Goal: Task Accomplishment & Management: Manage account settings

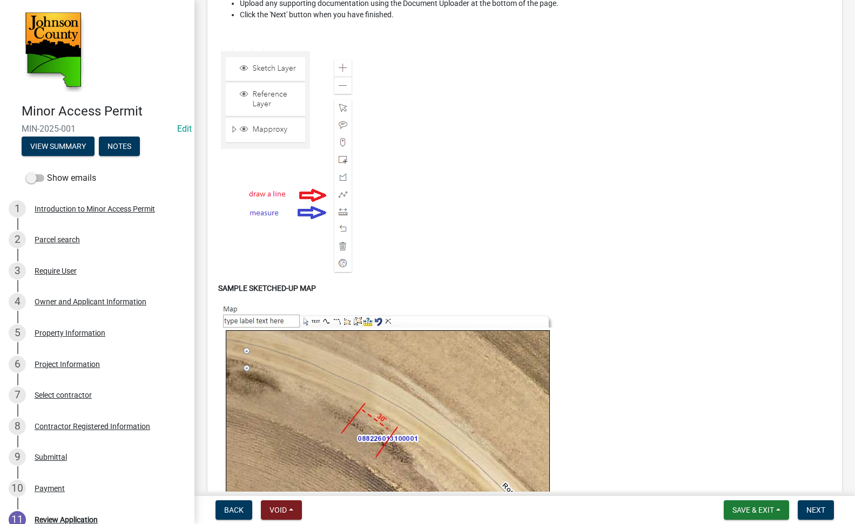
scroll to position [2518, 0]
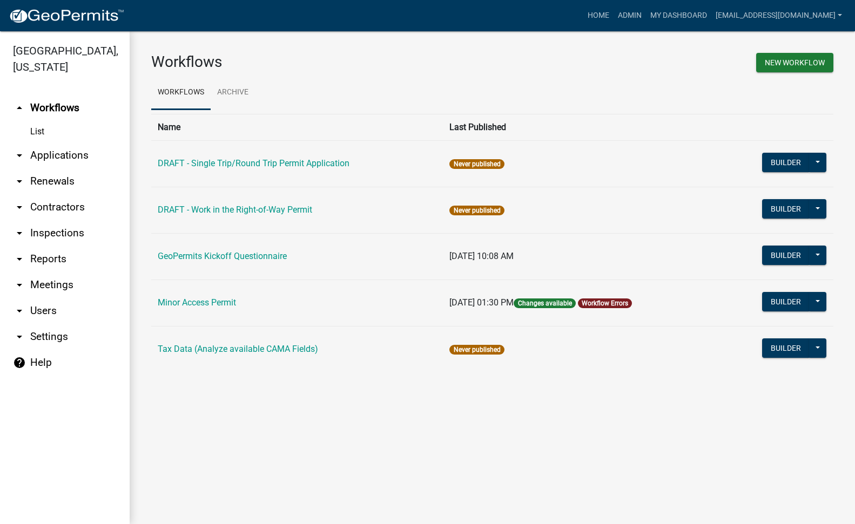
click at [51, 143] on link "arrow_drop_down Applications" at bounding box center [65, 156] width 130 height 26
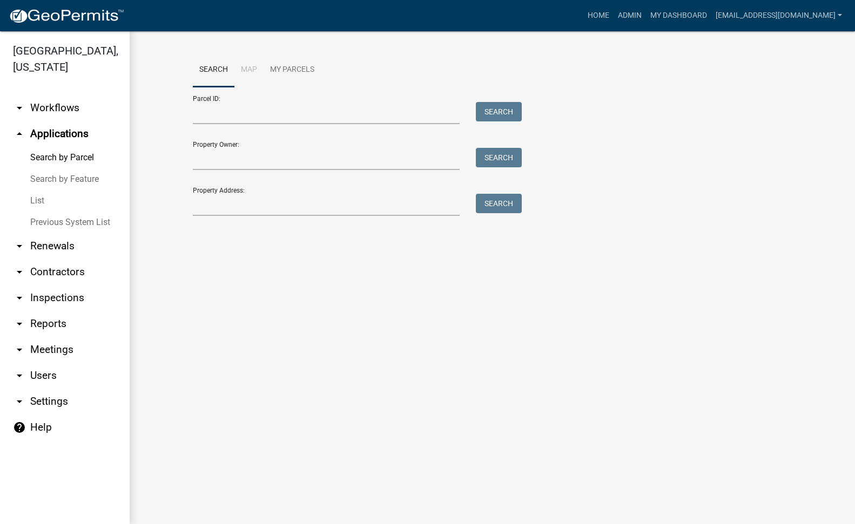
click at [40, 190] on link "List" at bounding box center [65, 201] width 130 height 22
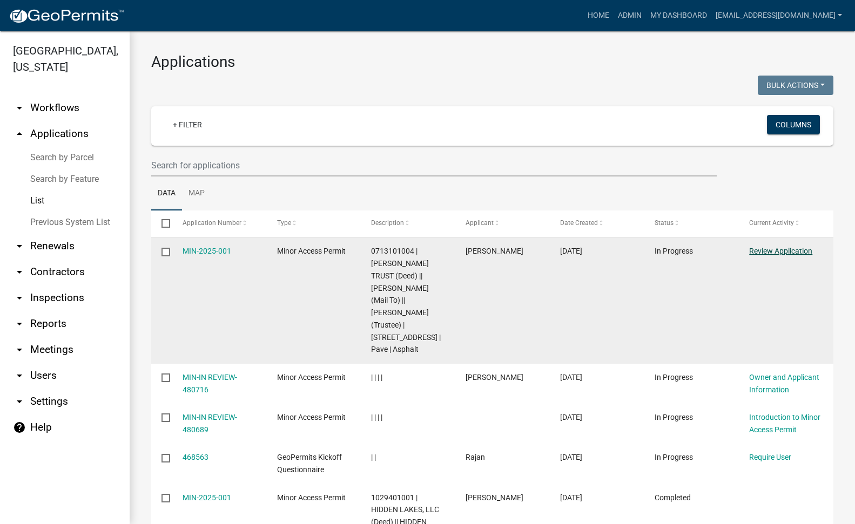
click at [790, 251] on link "Review Application" at bounding box center [780, 251] width 63 height 9
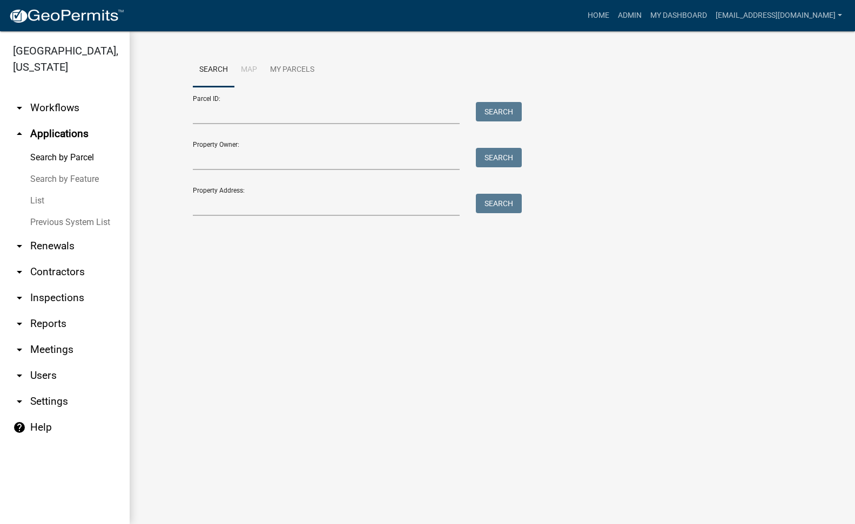
click at [32, 190] on link "List" at bounding box center [65, 201] width 130 height 22
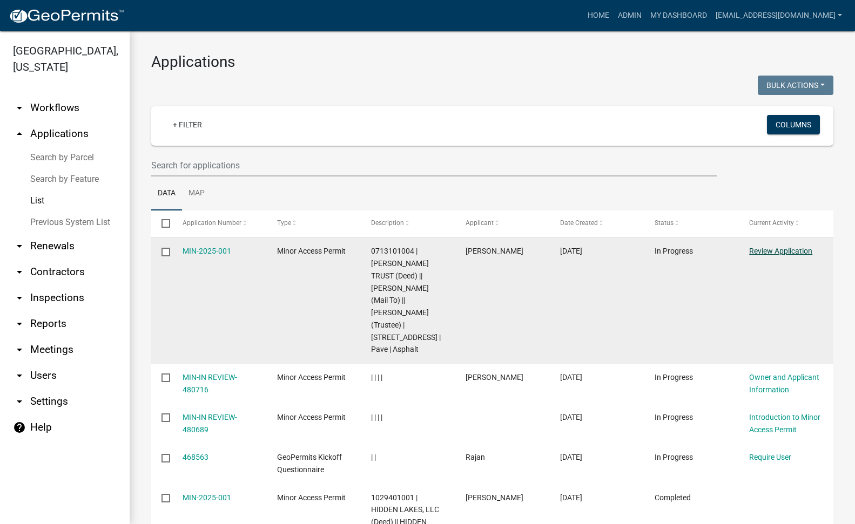
click at [786, 248] on link "Review Application" at bounding box center [780, 251] width 63 height 9
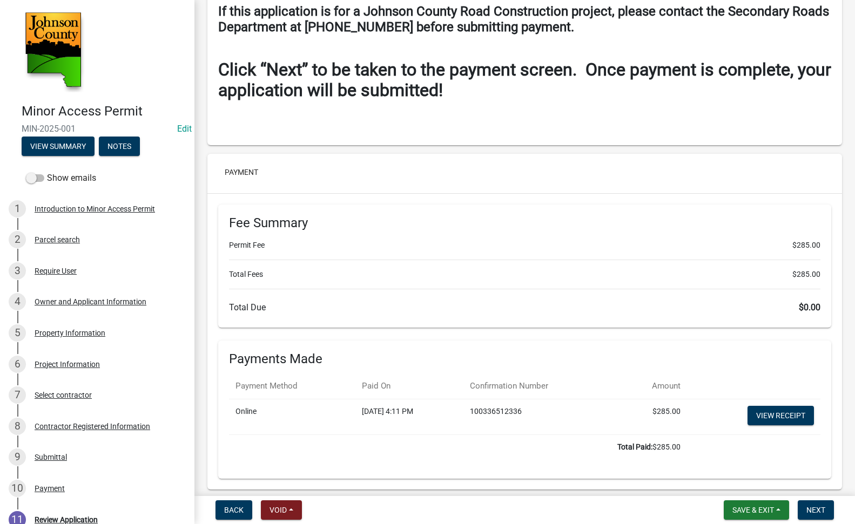
scroll to position [4731, 0]
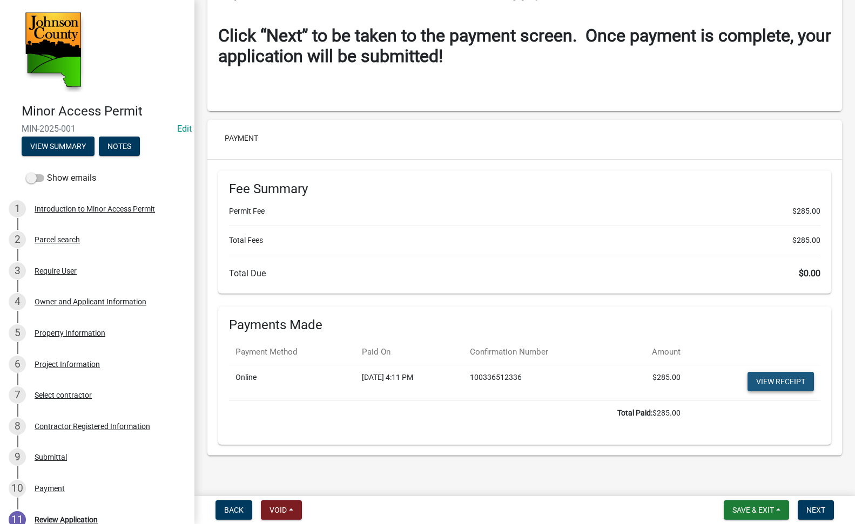
click at [775, 375] on link "View receipt" at bounding box center [780, 381] width 66 height 19
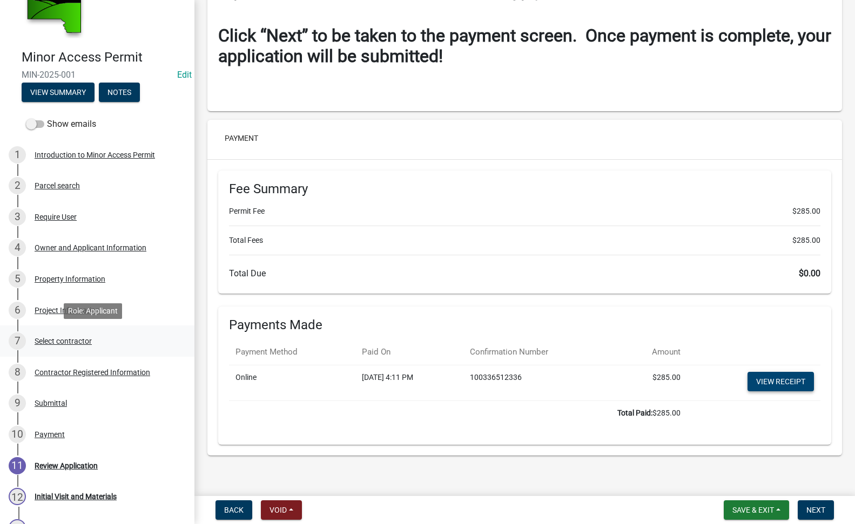
scroll to position [108, 0]
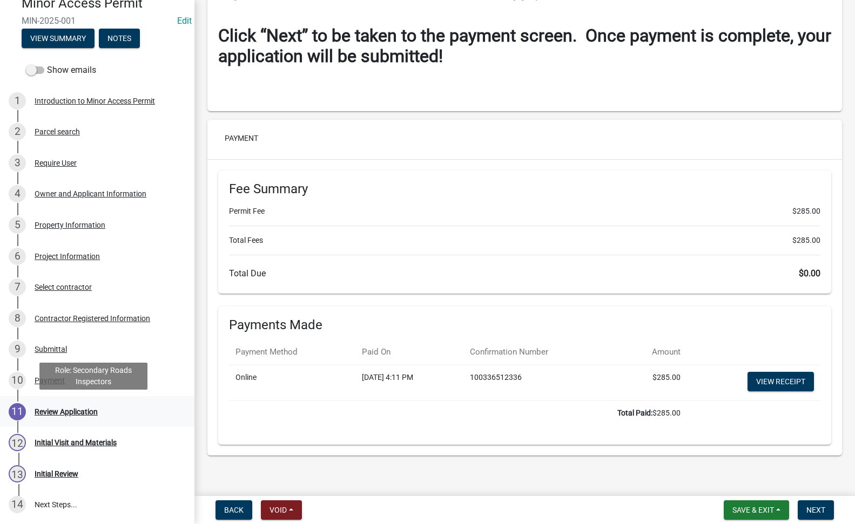
click at [49, 413] on div "Review Application" at bounding box center [66, 412] width 63 height 8
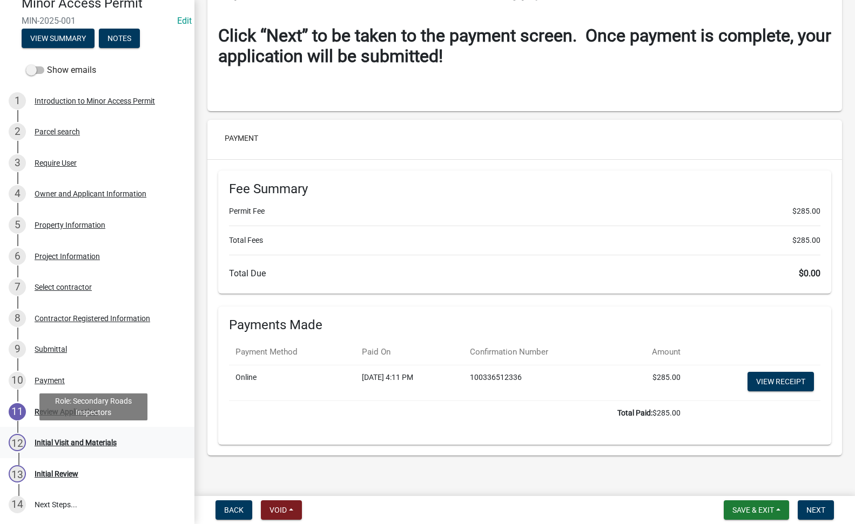
click at [71, 439] on div "Initial Visit and Materials" at bounding box center [76, 443] width 82 height 8
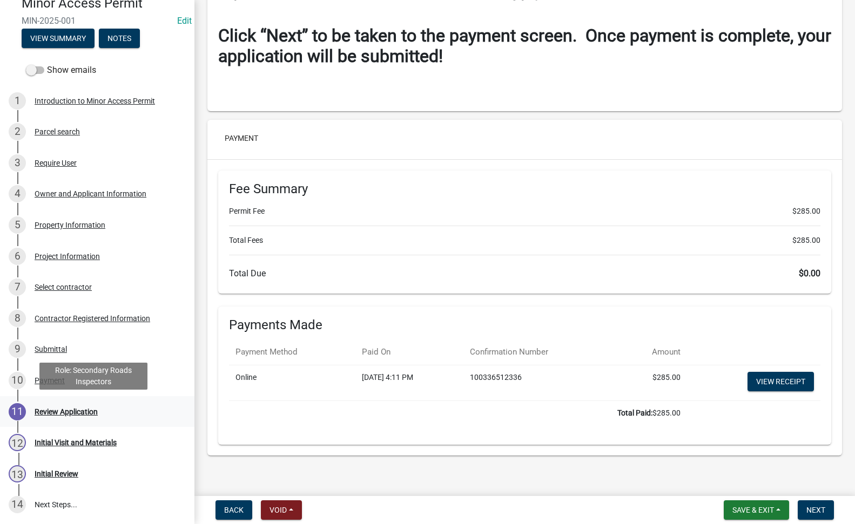
click at [46, 409] on div "Review Application" at bounding box center [66, 412] width 63 height 8
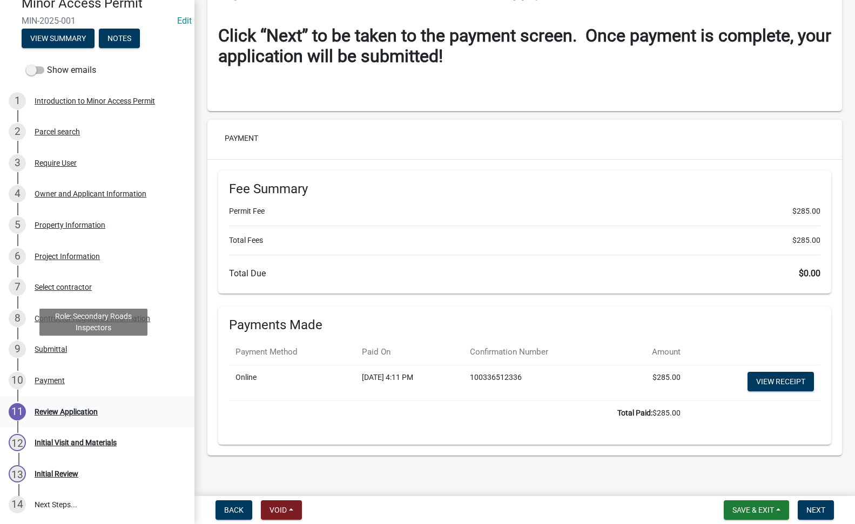
scroll to position [205, 0]
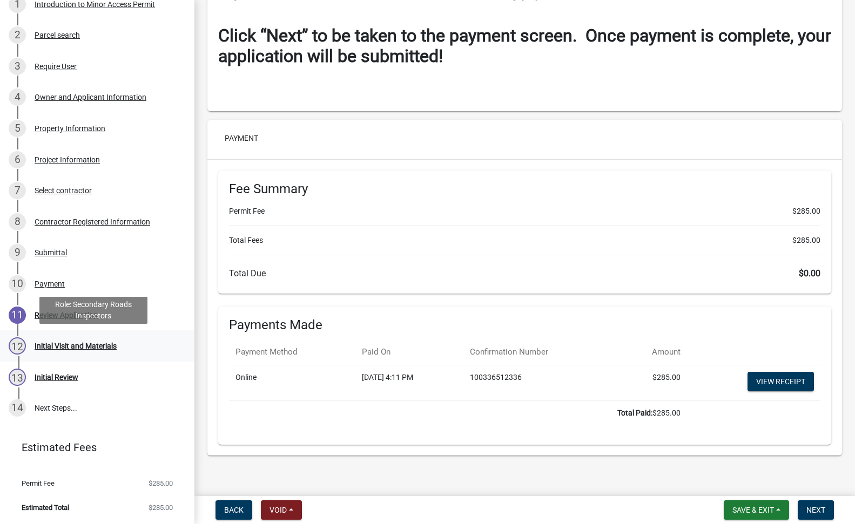
click at [60, 343] on div "Initial Visit and Materials" at bounding box center [76, 346] width 82 height 8
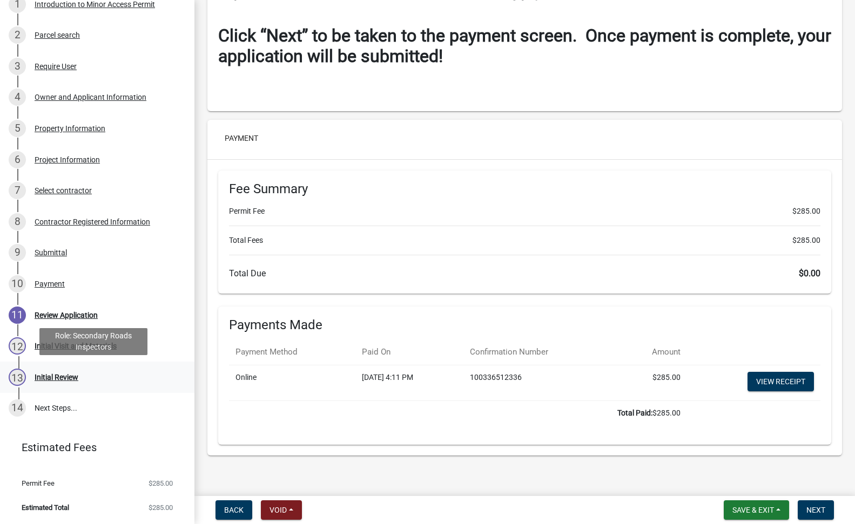
click at [51, 377] on div "Initial Review" at bounding box center [57, 378] width 44 height 8
click at [46, 405] on link "14 Next Steps..." at bounding box center [97, 408] width 194 height 31
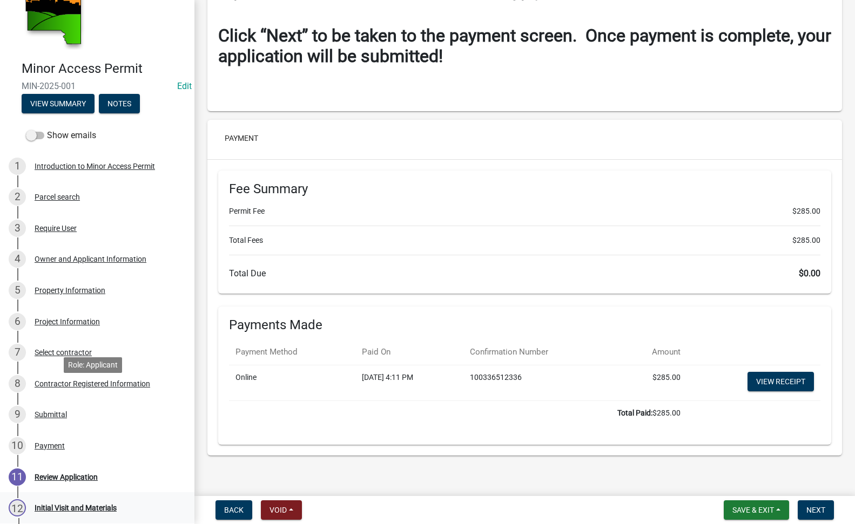
scroll to position [4731, 0]
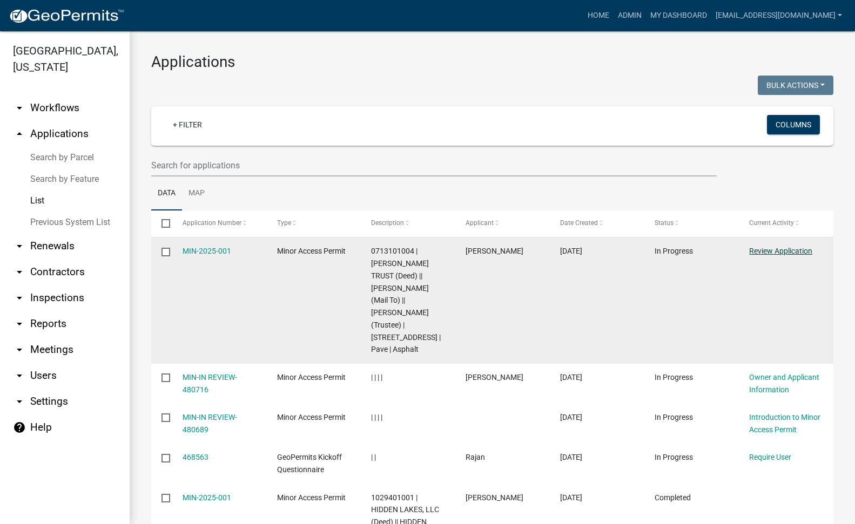
click at [784, 247] on link "Review Application" at bounding box center [780, 251] width 63 height 9
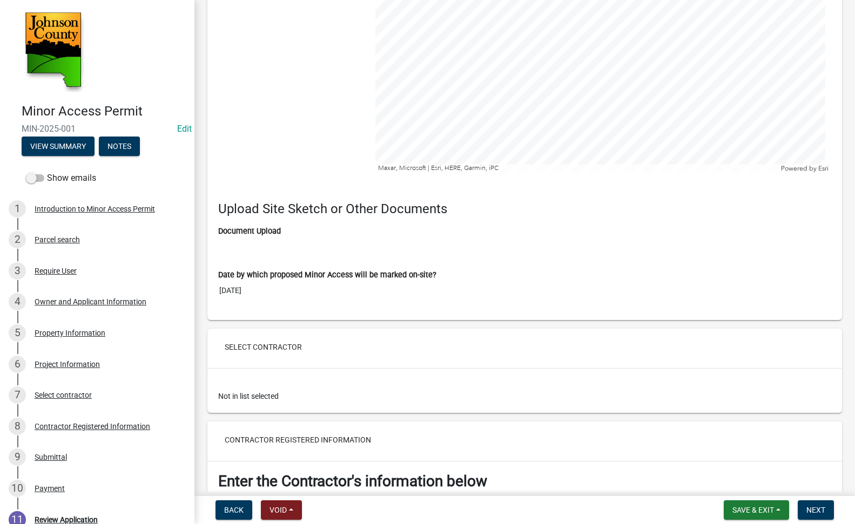
scroll to position [3617, 0]
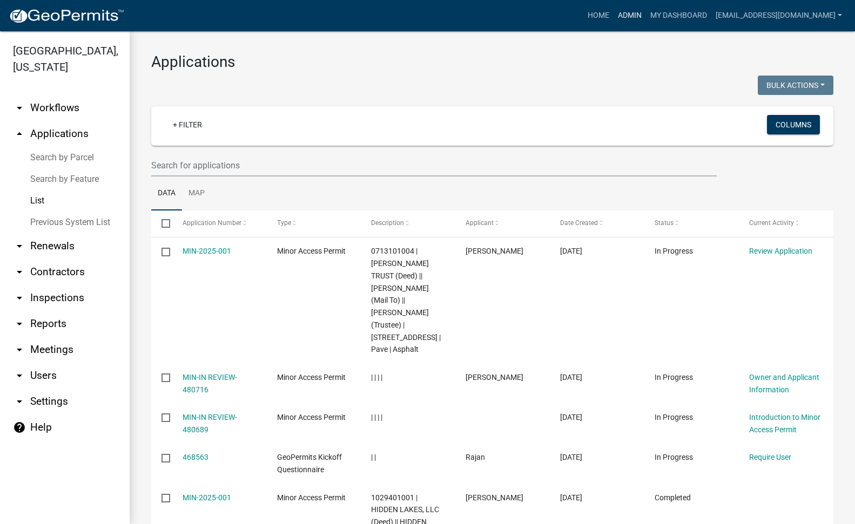
click at [618, 13] on link "Admin" at bounding box center [629, 15] width 32 height 21
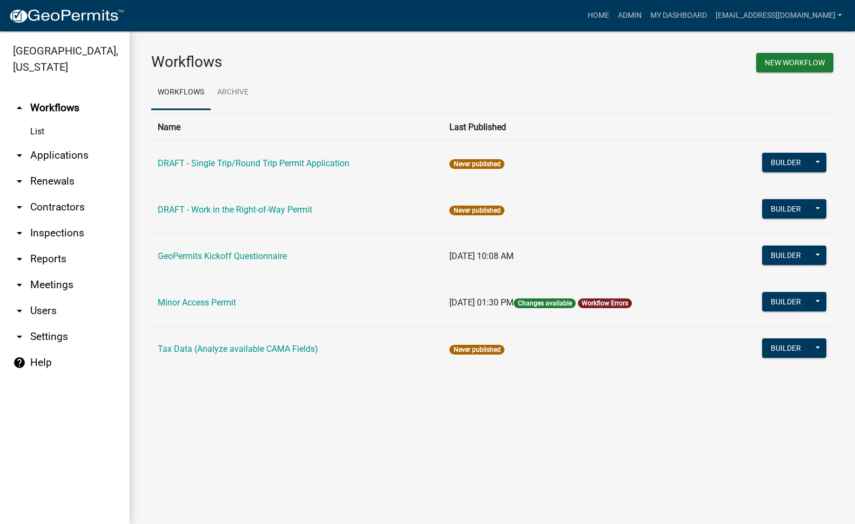
click at [25, 149] on icon "arrow_drop_down" at bounding box center [19, 155] width 13 height 13
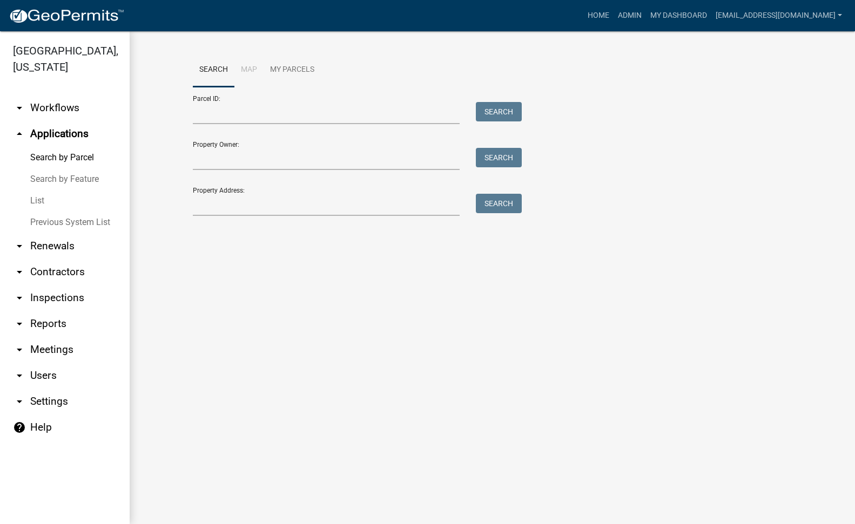
click at [39, 190] on link "List" at bounding box center [65, 201] width 130 height 22
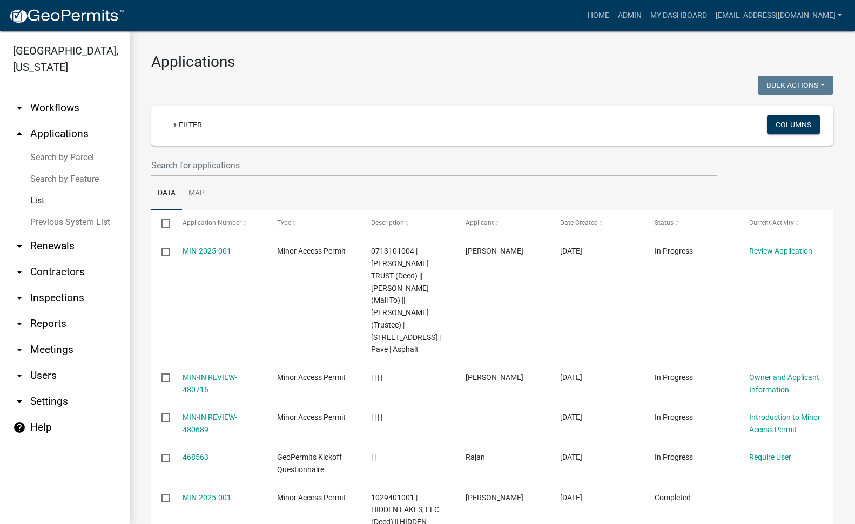
click at [19, 102] on icon "arrow_drop_down" at bounding box center [19, 108] width 13 height 13
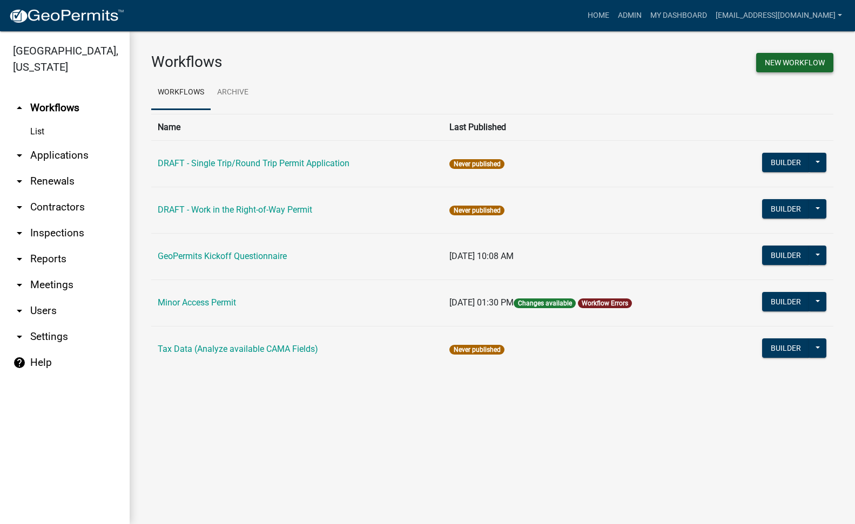
click at [813, 67] on button "New Workflow" at bounding box center [794, 62] width 77 height 19
select select "3"
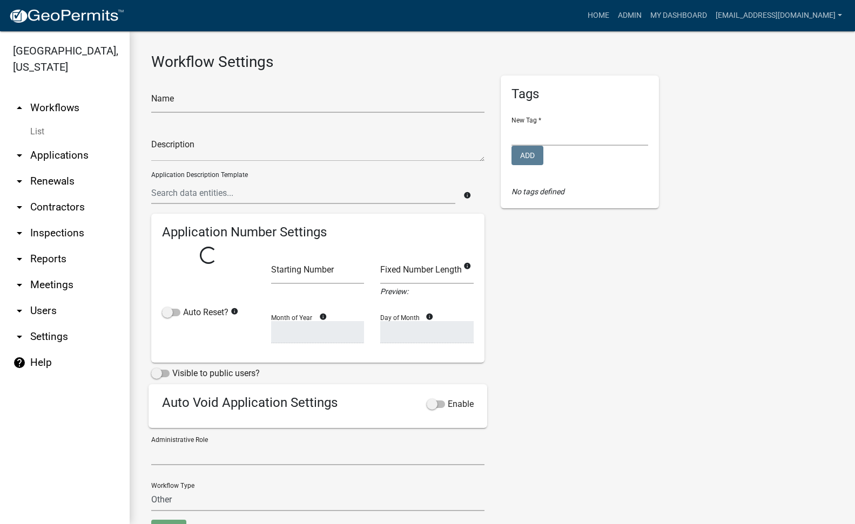
select select
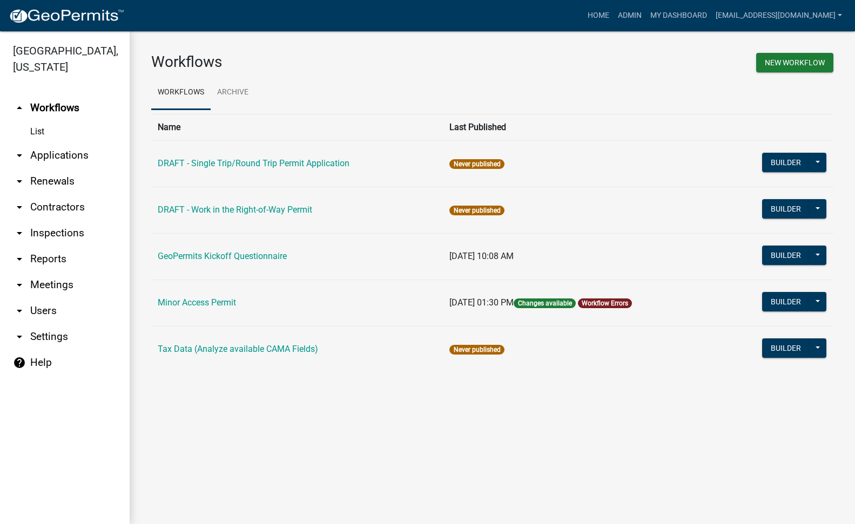
click at [64, 143] on link "arrow_drop_down Applications" at bounding box center [65, 156] width 130 height 26
click at [49, 143] on link "arrow_drop_down Applications" at bounding box center [65, 156] width 130 height 26
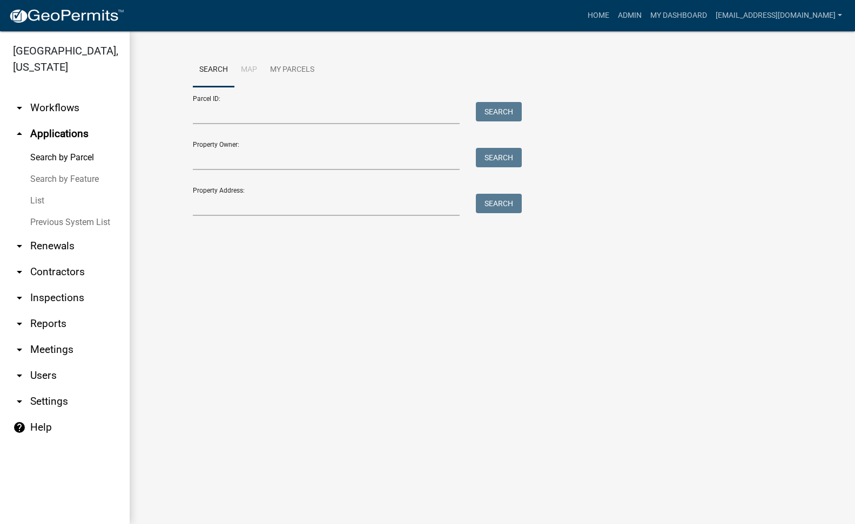
drag, startPoint x: 840, startPoint y: 218, endPoint x: 819, endPoint y: 214, distance: 20.9
click at [836, 218] on div "Search Map My Parcels Parcel ID: Search Property Owner: Search Property Address…" at bounding box center [492, 139] width 725 height 216
click at [715, 195] on div "Parcel ID: Search Property Owner: Search Property Address: Search" at bounding box center [492, 151] width 599 height 129
click at [44, 95] on link "arrow_drop_down Workflows" at bounding box center [65, 108] width 130 height 26
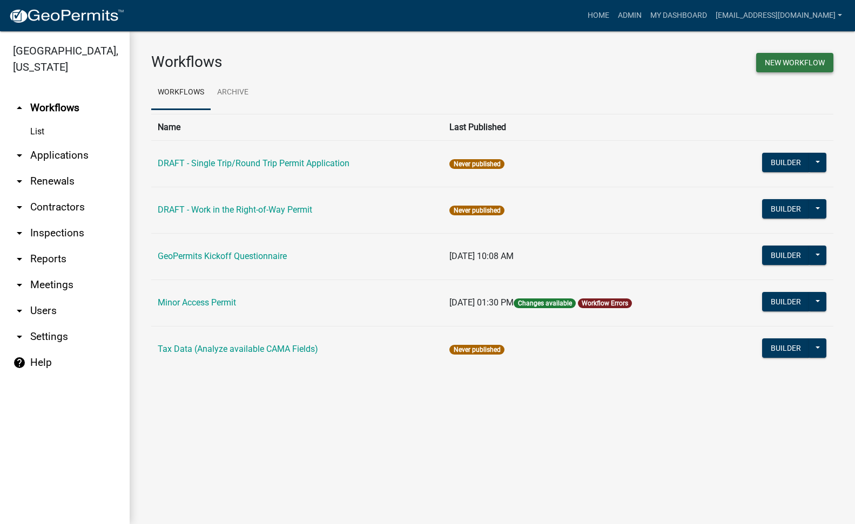
click at [796, 65] on button "New Workflow" at bounding box center [794, 62] width 77 height 19
select select
select select "3"
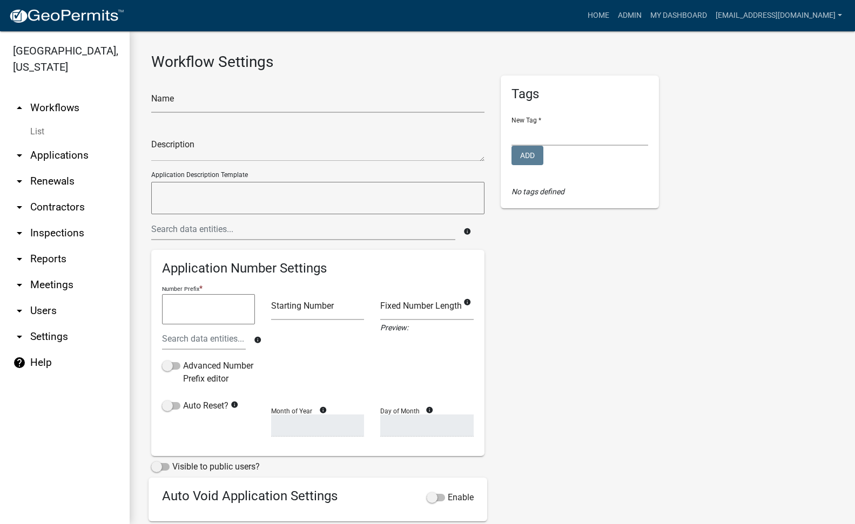
click at [796, 65] on h3 "Workflow Settings" at bounding box center [492, 62] width 682 height 18
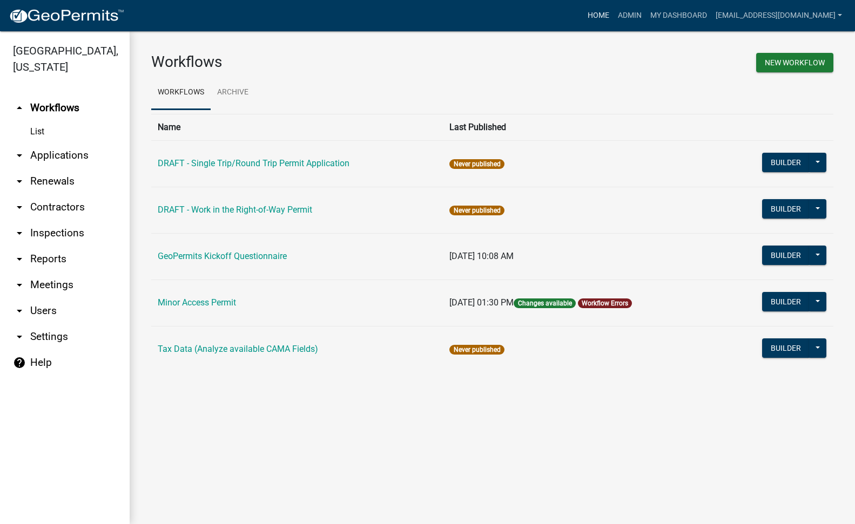
click at [583, 13] on link "Home" at bounding box center [598, 15] width 30 height 21
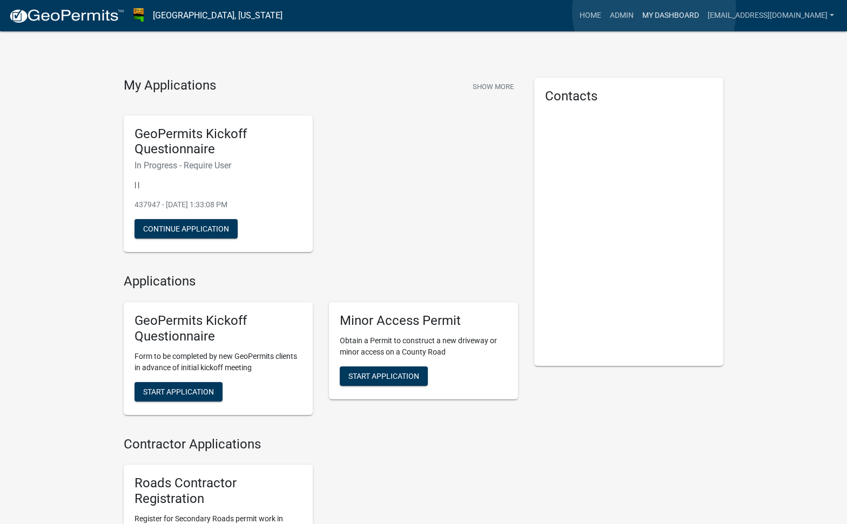
click at [654, 11] on link "My Dashboard" at bounding box center [670, 15] width 65 height 21
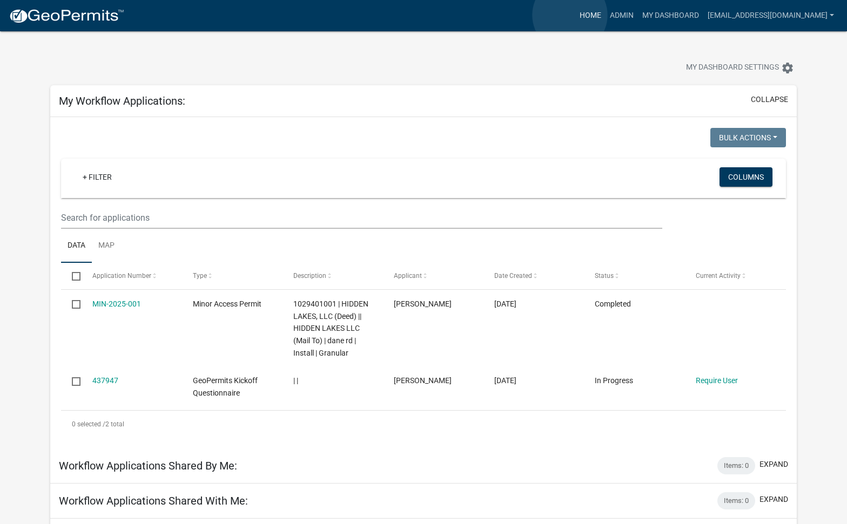
click at [575, 15] on link "Home" at bounding box center [590, 15] width 30 height 21
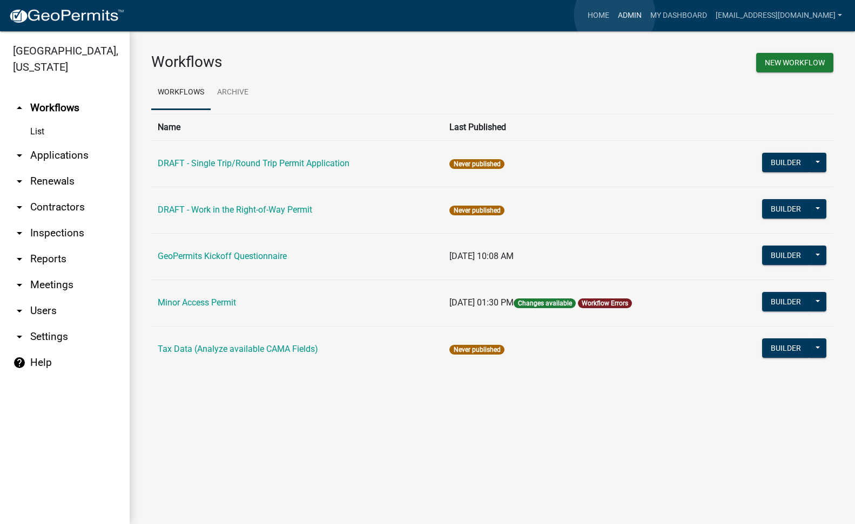
click at [614, 15] on link "Admin" at bounding box center [629, 15] width 32 height 21
click at [20, 149] on icon "arrow_drop_down" at bounding box center [19, 155] width 13 height 13
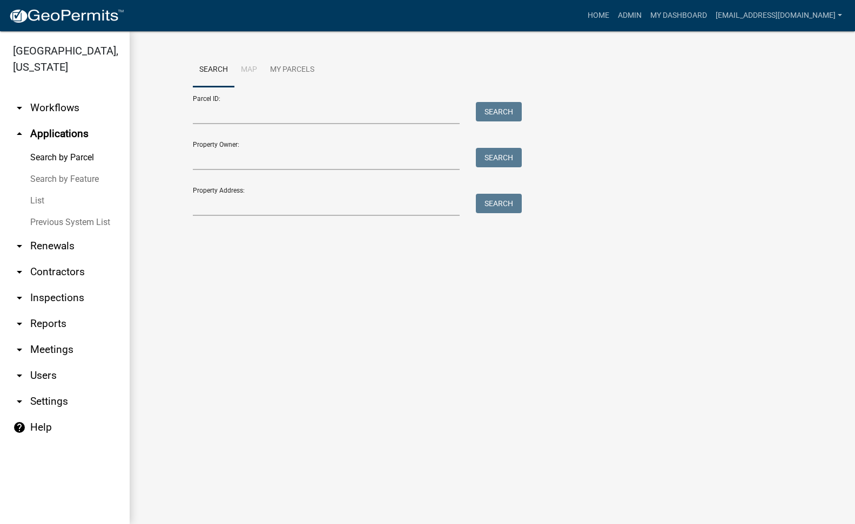
click at [32, 190] on link "List" at bounding box center [65, 201] width 130 height 22
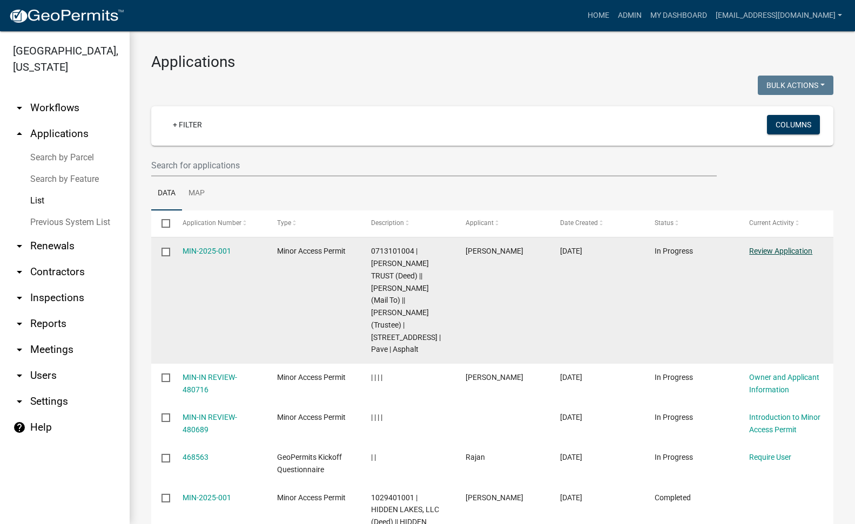
click at [782, 254] on link "Review Application" at bounding box center [780, 251] width 63 height 9
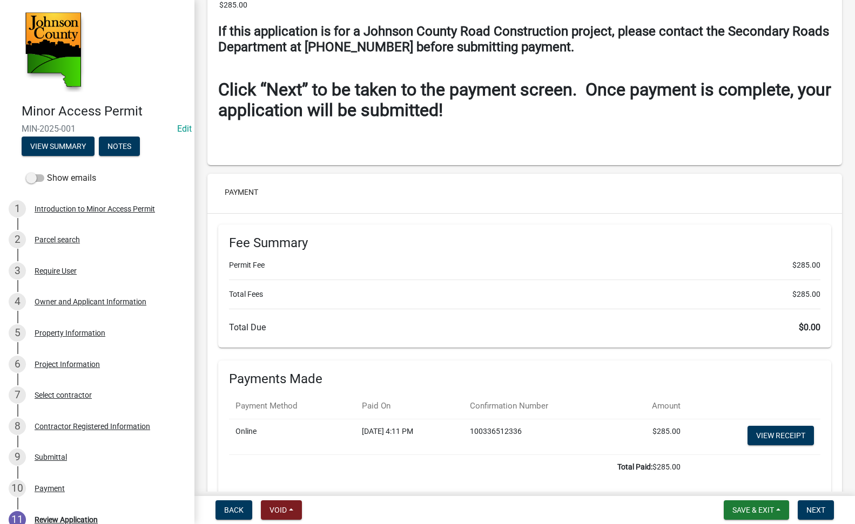
scroll to position [4731, 0]
